Goal: Information Seeking & Learning: Learn about a topic

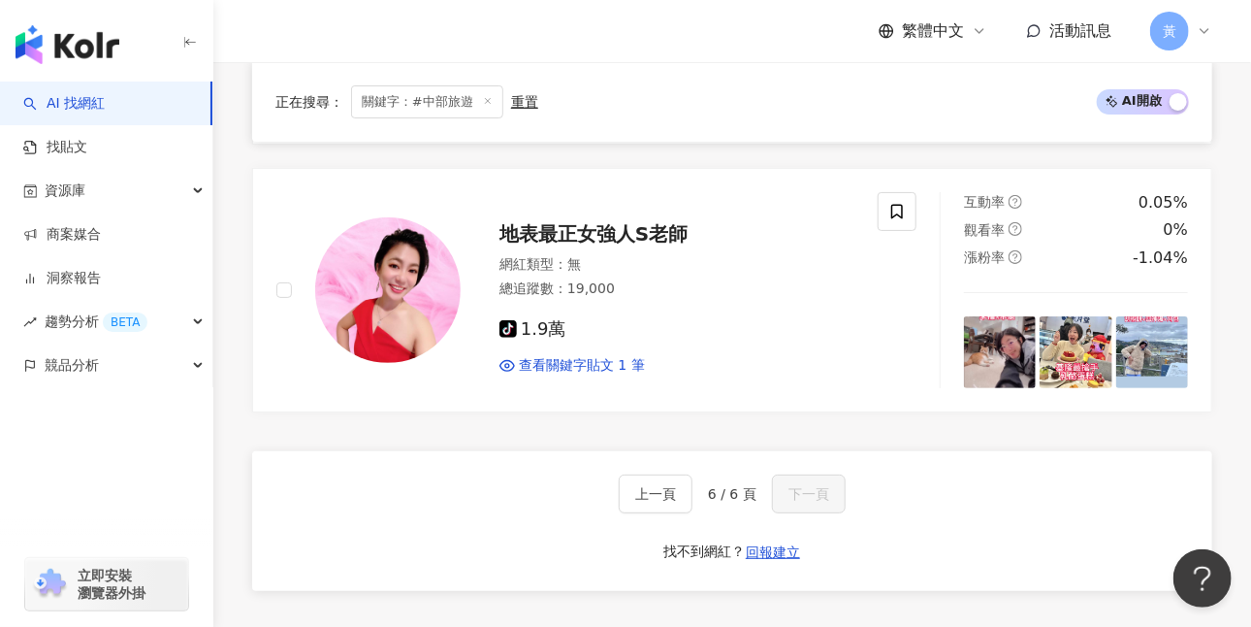
scroll to position [3251, 0]
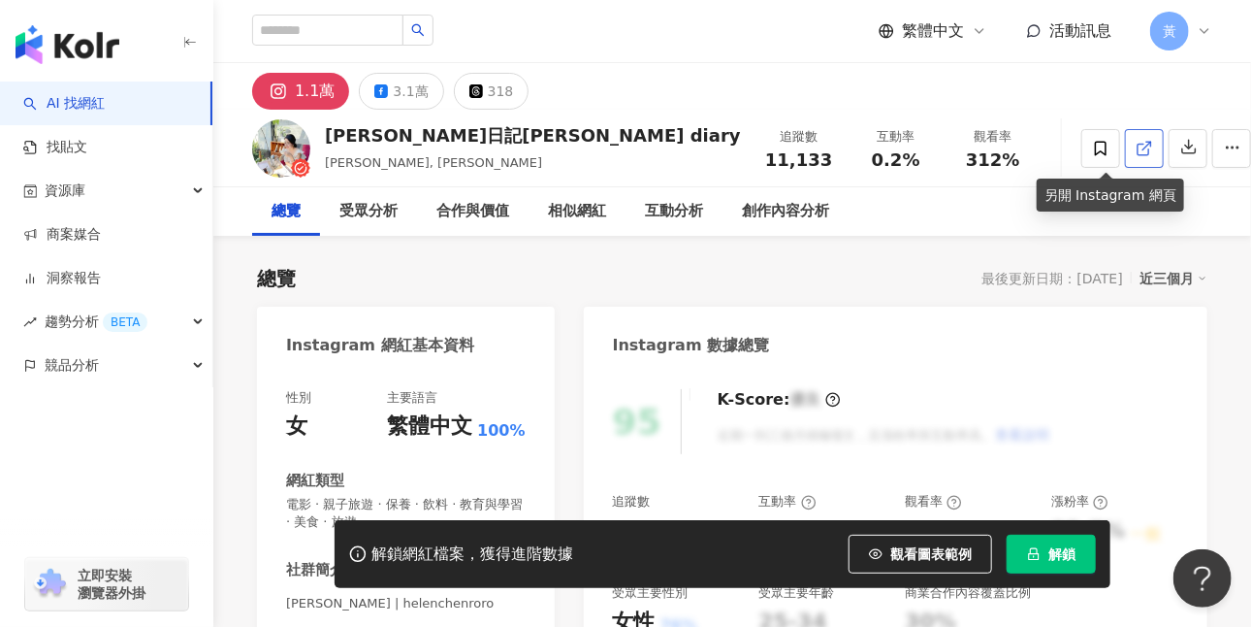
click at [1136, 141] on icon at bounding box center [1144, 148] width 17 height 17
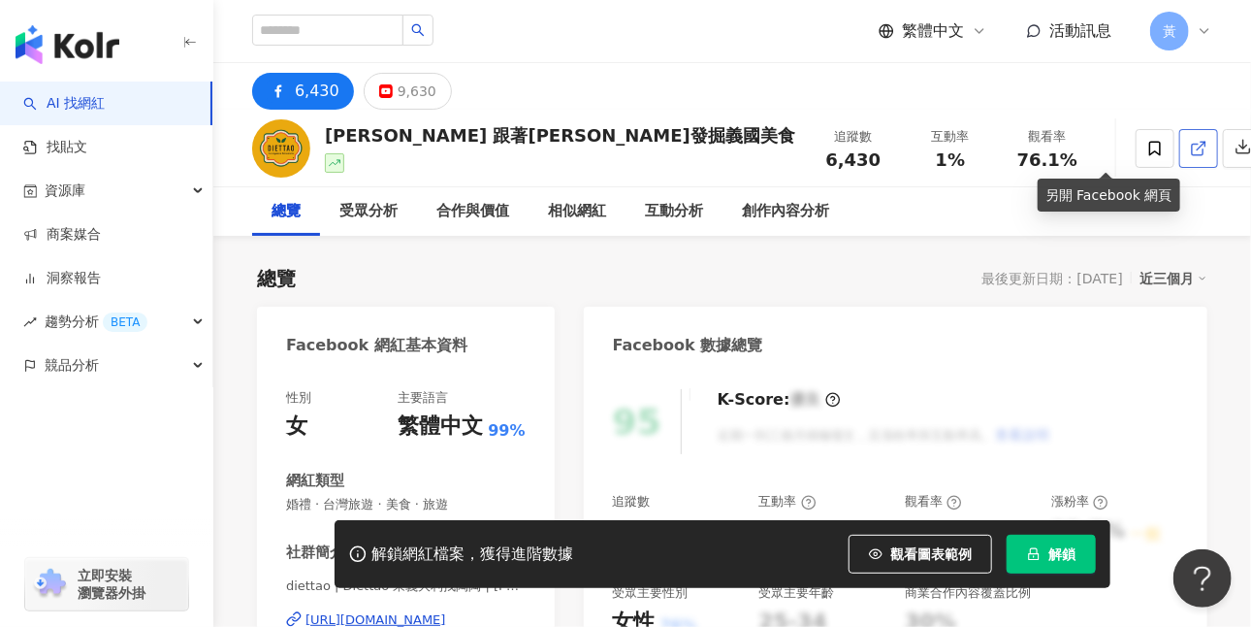
click at [1190, 156] on icon at bounding box center [1198, 148] width 17 height 17
click at [401, 98] on div "9,630" at bounding box center [417, 91] width 39 height 27
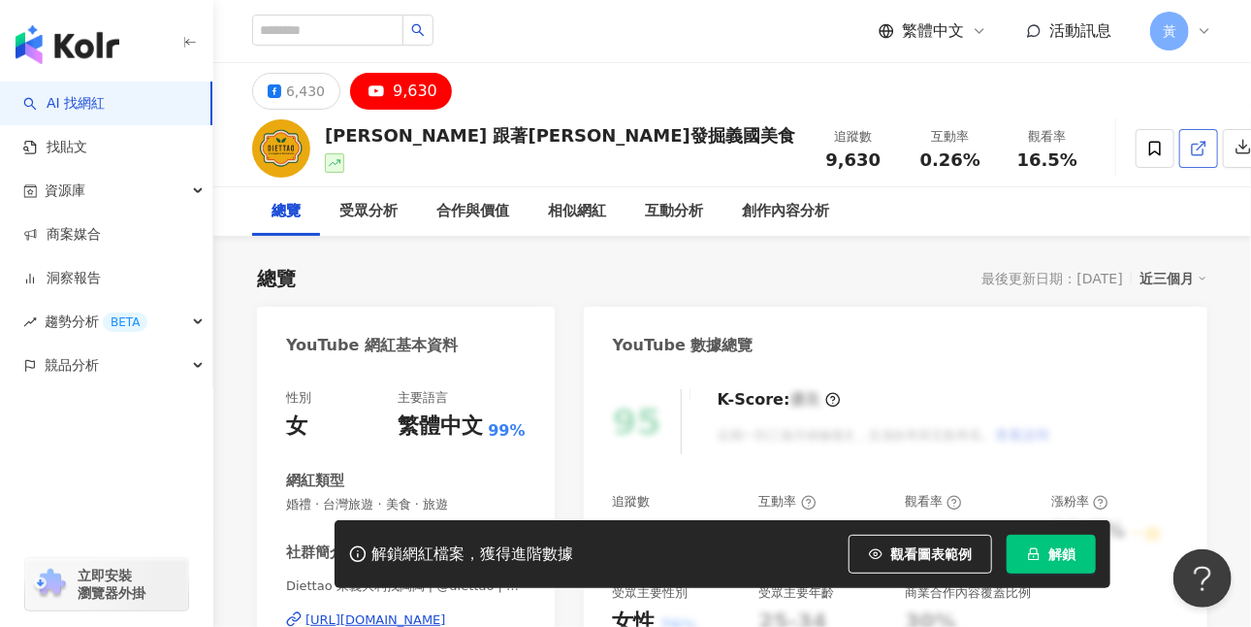
click at [1190, 152] on icon at bounding box center [1198, 148] width 17 height 17
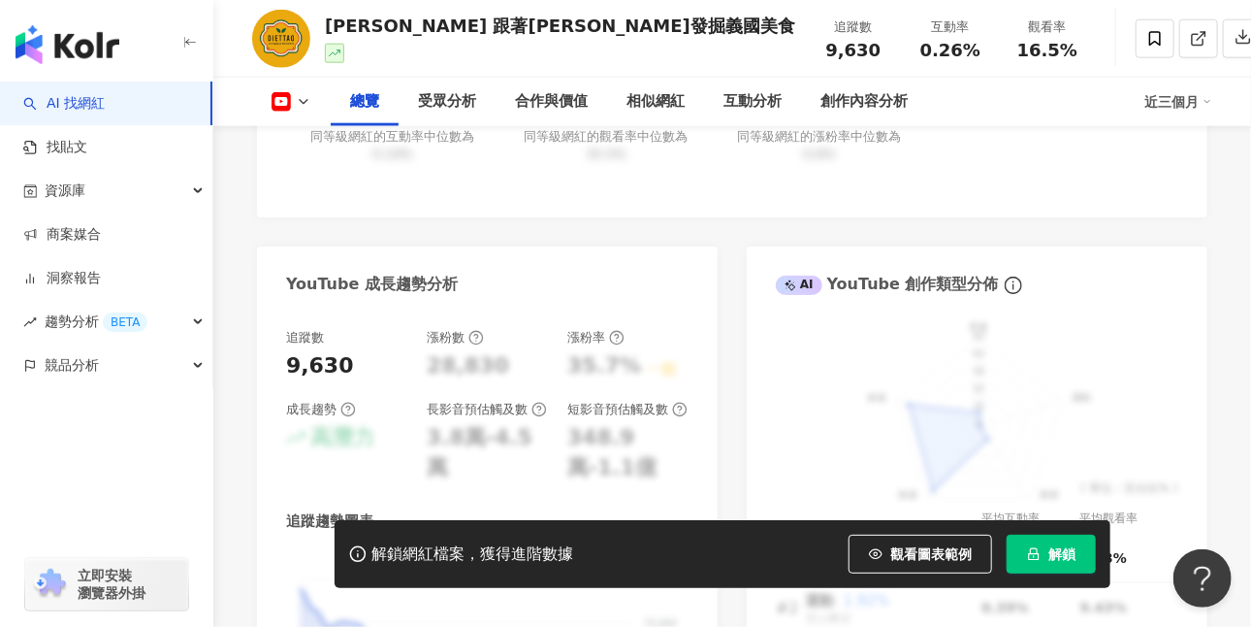
scroll to position [1099, 0]
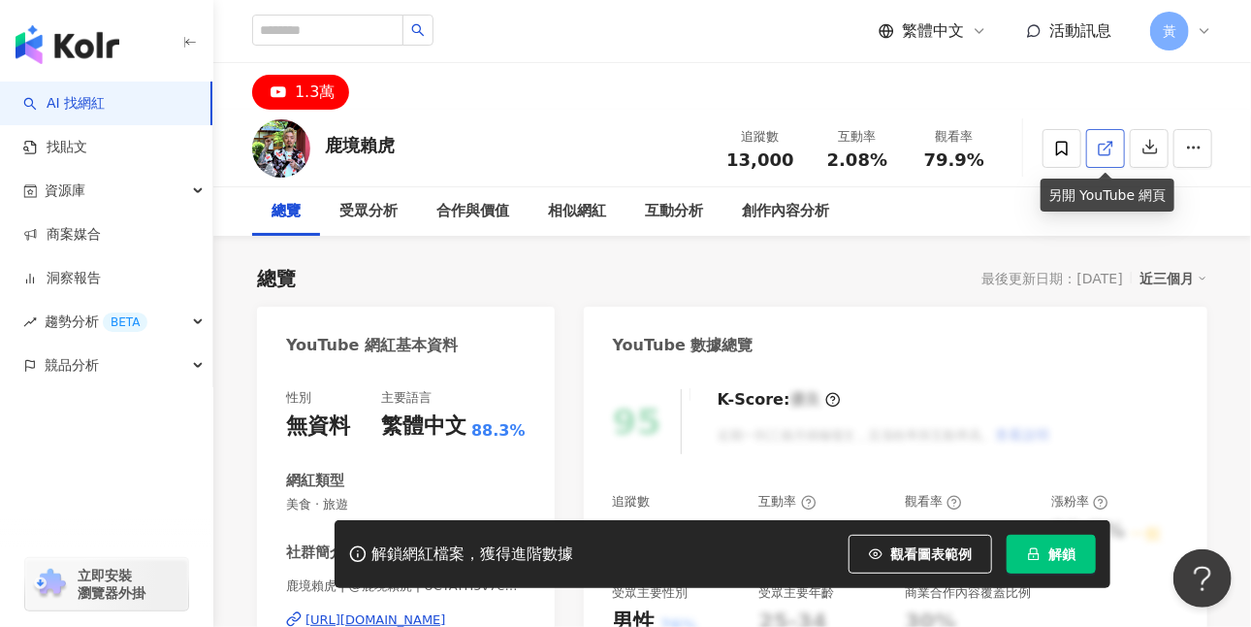
click at [1106, 148] on line at bounding box center [1109, 146] width 8 height 8
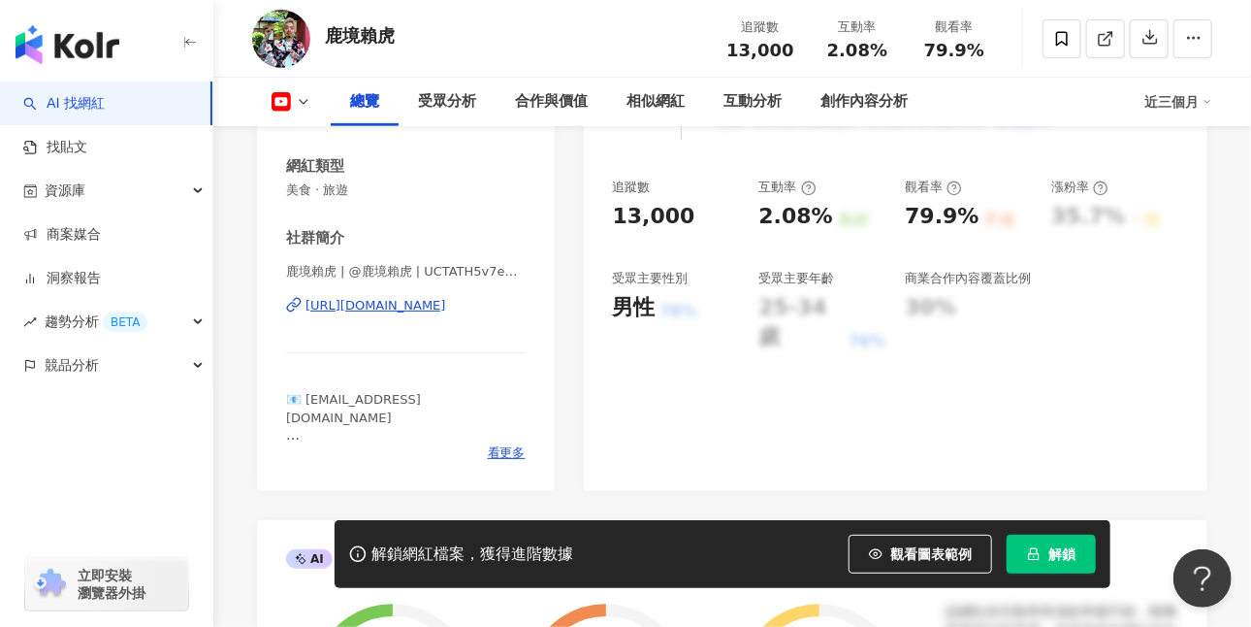
scroll to position [323, 0]
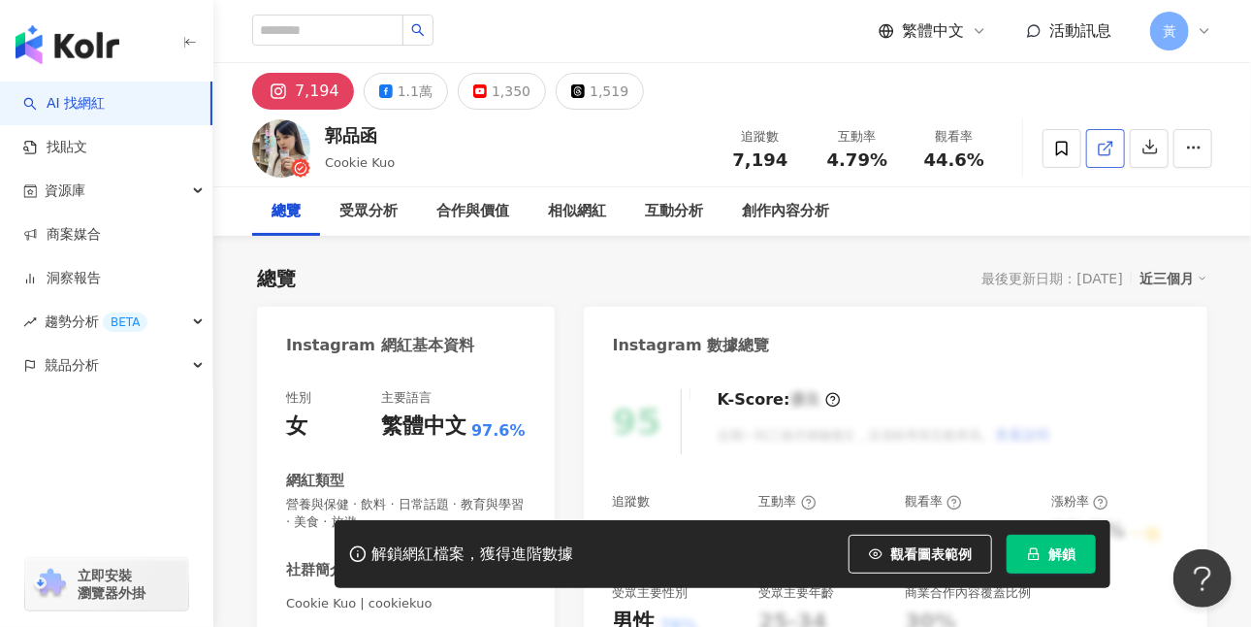
click at [1105, 155] on icon at bounding box center [1105, 148] width 17 height 17
